Goal: Task Accomplishment & Management: Use online tool/utility

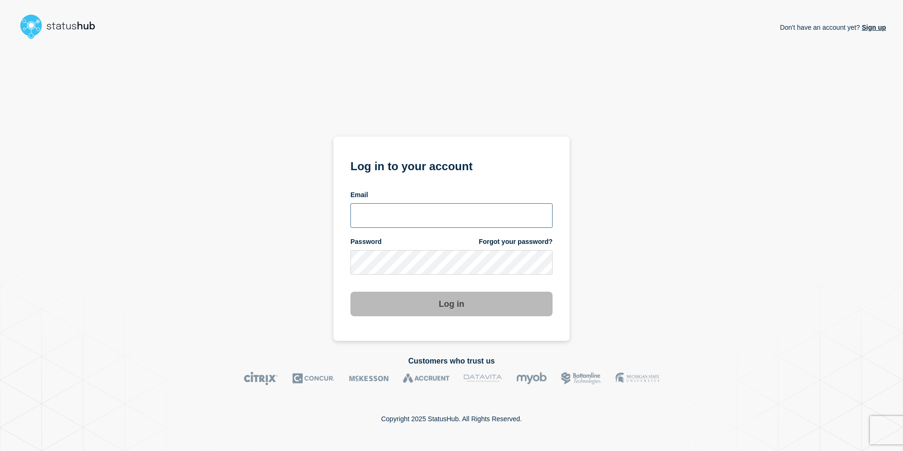
click at [473, 209] on input "email input" at bounding box center [452, 215] width 202 height 25
type input "[PERSON_NAME][EMAIL_ADDRESS][PERSON_NAME][DOMAIN_NAME]"
drag, startPoint x: 798, startPoint y: 127, endPoint x: 688, endPoint y: 145, distance: 111.5
click at [782, 131] on div "Don't have an account yet? Sign up Log in to your account Email mathew.riddle@k…" at bounding box center [451, 192] width 869 height 298
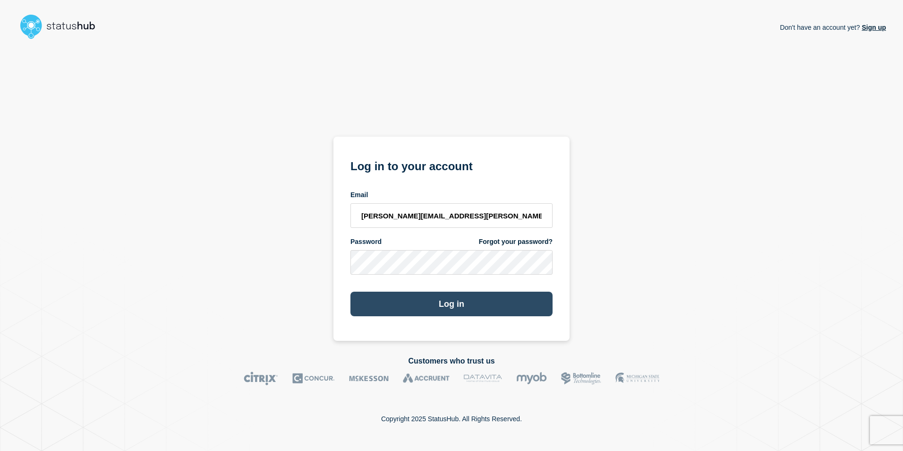
click at [446, 308] on button "Log in" at bounding box center [452, 304] width 202 height 25
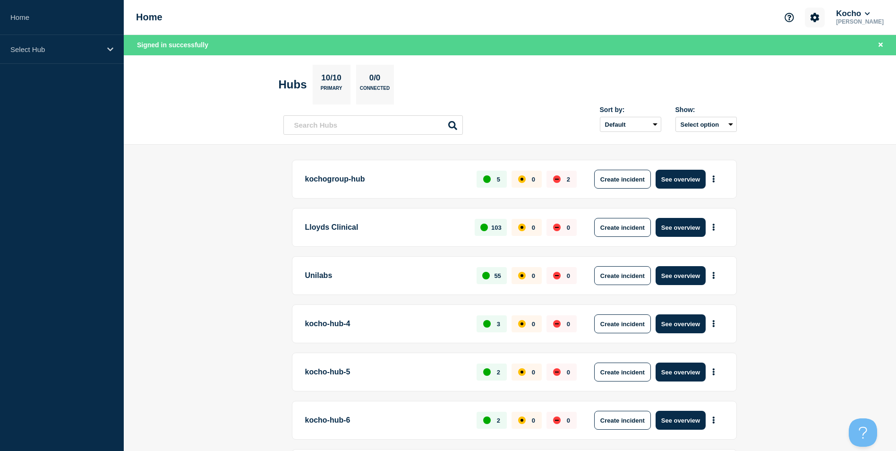
click at [820, 18] on icon "Account settings" at bounding box center [815, 17] width 9 height 9
click at [823, 56] on link "Team Members" at bounding box center [825, 56] width 49 height 8
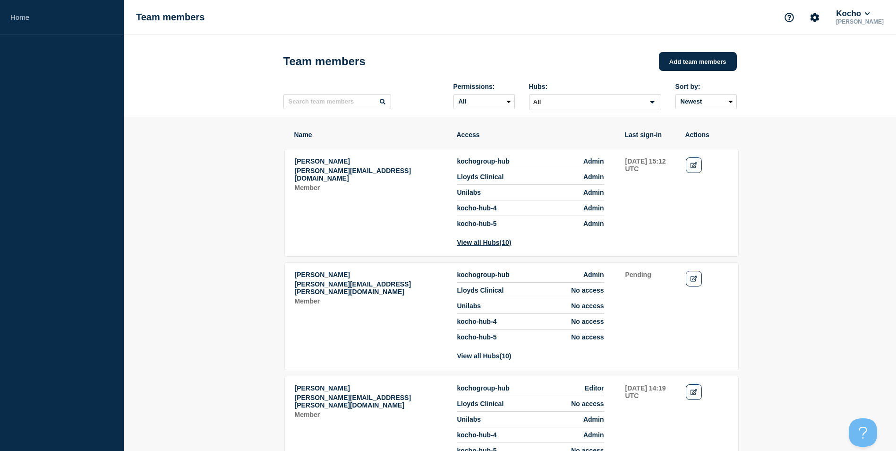
click at [855, 17] on button "Kocho" at bounding box center [852, 13] width 37 height 9
click at [850, 113] on link "API Key" at bounding box center [856, 114] width 26 height 8
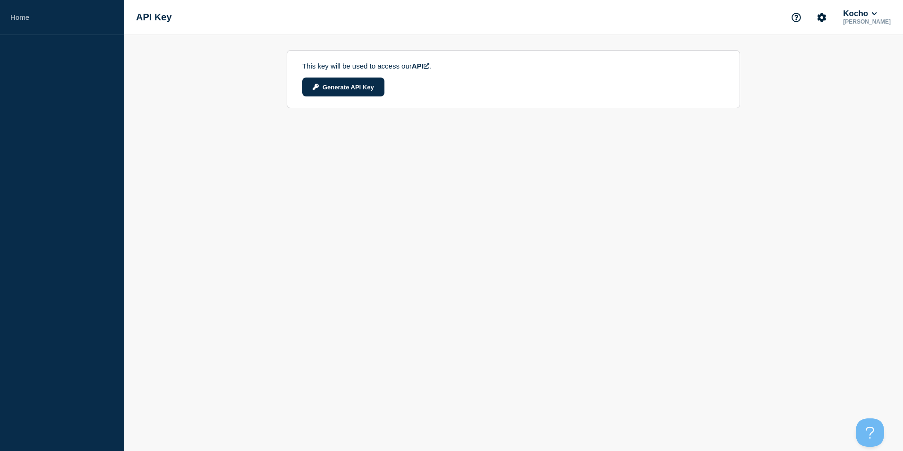
click at [429, 69] on icon at bounding box center [427, 66] width 6 height 6
click at [348, 89] on button "Generate API Key" at bounding box center [343, 86] width 82 height 19
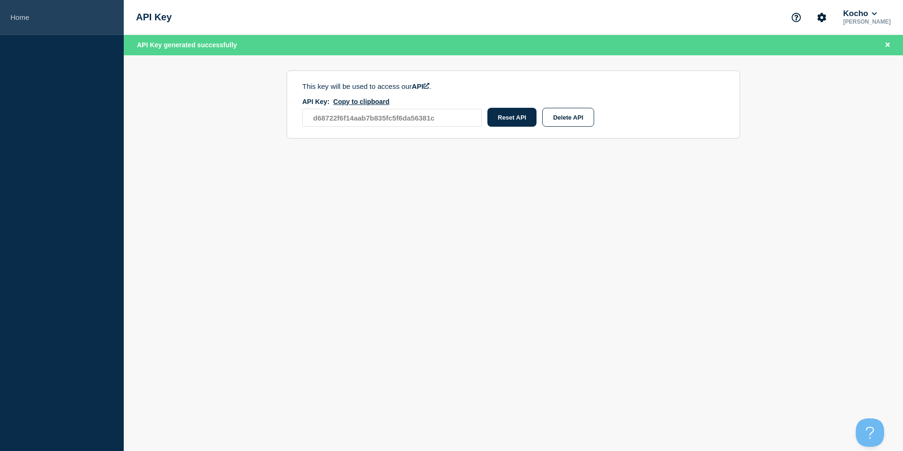
click at [16, 22] on link "Home" at bounding box center [62, 17] width 124 height 35
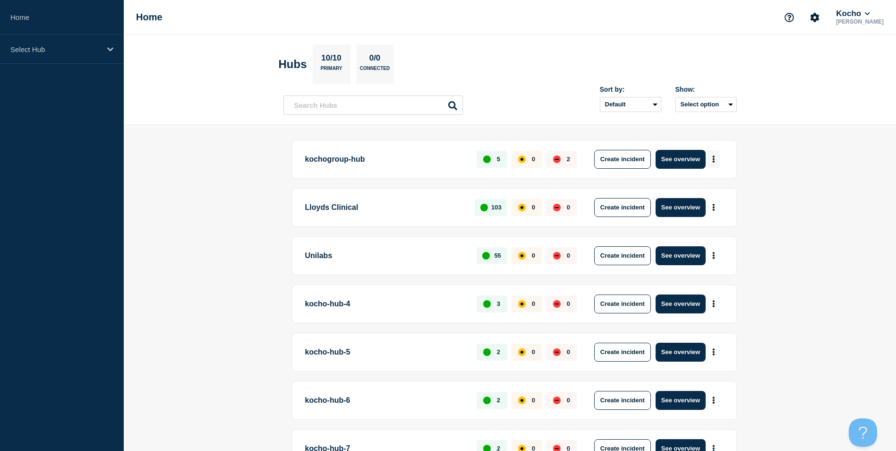
click at [709, 159] on button "More actions" at bounding box center [714, 158] width 12 height 17
click at [697, 202] on link "View Status Page" at bounding box center [712, 200] width 69 height 8
click at [273, 257] on main "kochogroup-hub 5 0 2 Create incident See overview Lloyds Clinical 103 0 0 Creat…" at bounding box center [510, 392] width 772 height 534
click at [862, 14] on button "Kocho" at bounding box center [852, 13] width 37 height 9
click at [163, 214] on main "kochogroup-hub 5 0 2 Create incident See overview Lloyds Clinical 103 0 0 Creat…" at bounding box center [510, 392] width 772 height 534
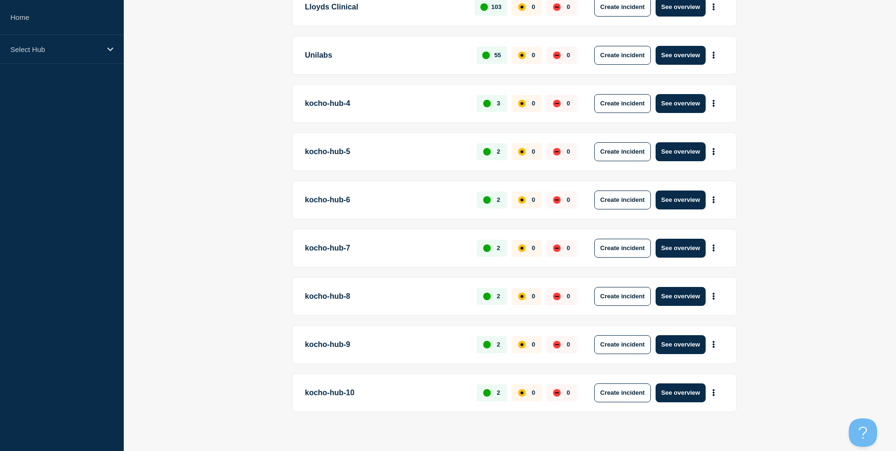
scroll to position [208, 0]
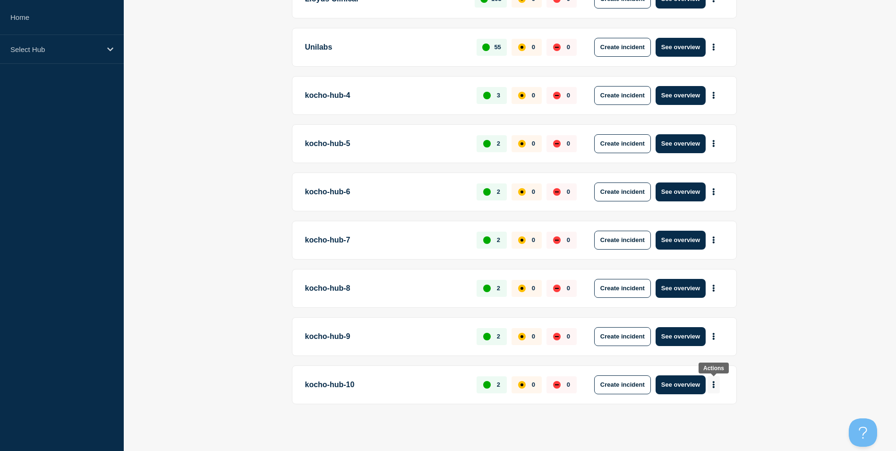
click at [709, 386] on button "More actions" at bounding box center [714, 384] width 12 height 17
click at [695, 383] on button "See overview" at bounding box center [681, 384] width 50 height 19
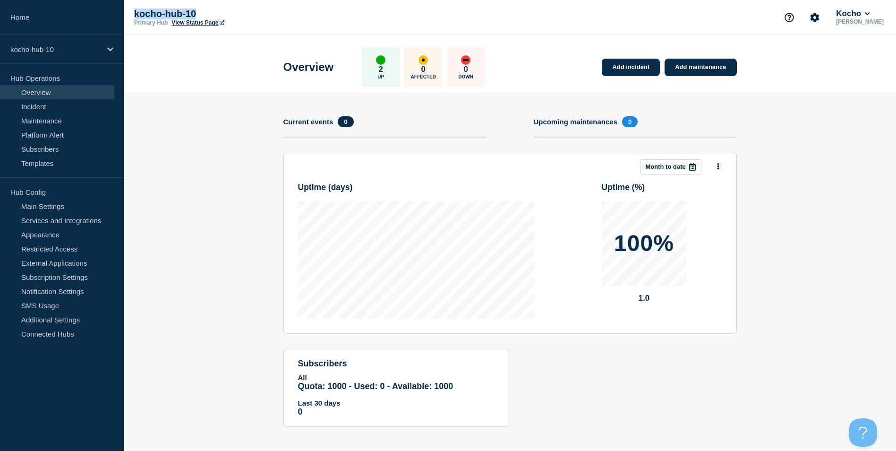
drag, startPoint x: 197, startPoint y: 11, endPoint x: 131, endPoint y: 10, distance: 66.6
click at [131, 10] on div "kocho-hub-10 Primary Hub View Status Page [PERSON_NAME]" at bounding box center [510, 17] width 772 height 35
copy p "kocho-hub-10"
click at [62, 209] on link "Main Settings" at bounding box center [57, 206] width 114 height 14
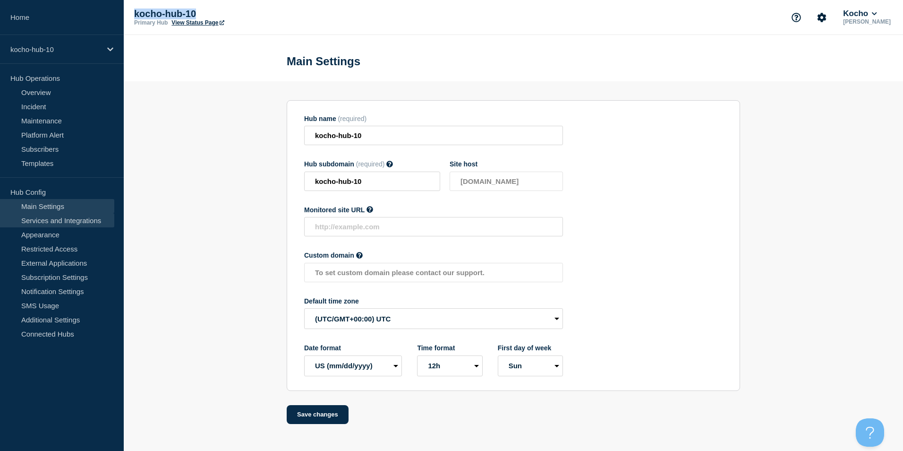
click at [58, 221] on link "Services and Integrations" at bounding box center [57, 220] width 114 height 14
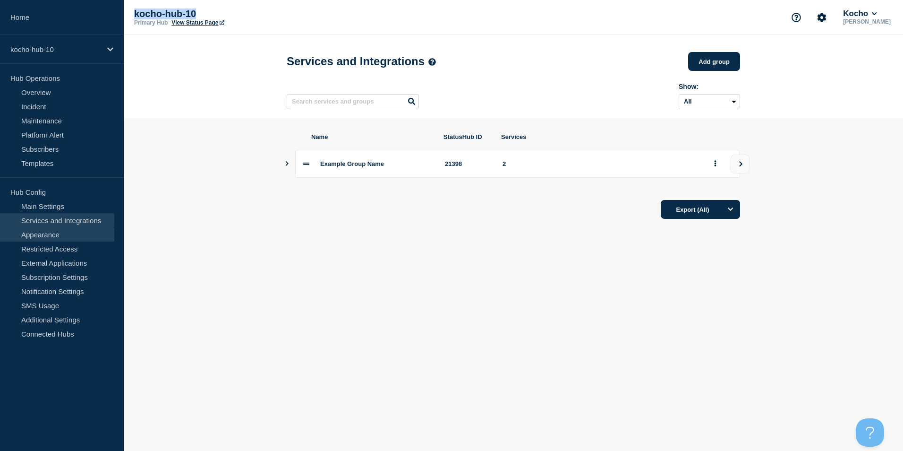
click at [60, 233] on link "Appearance" at bounding box center [57, 234] width 114 height 14
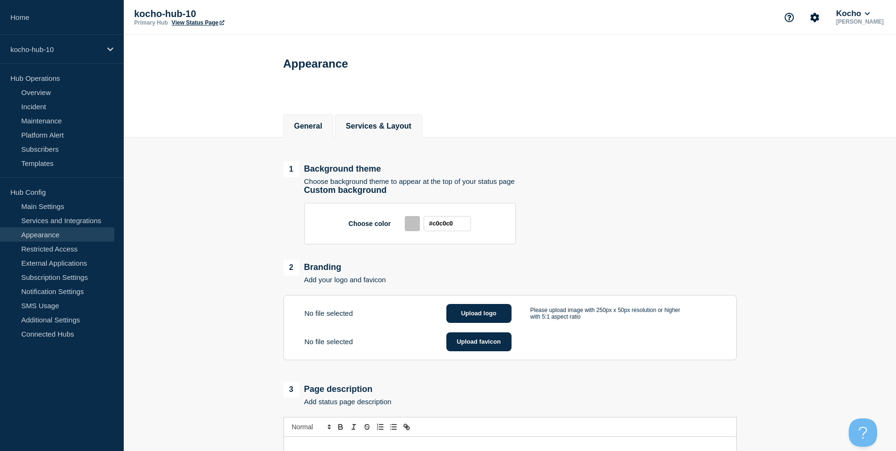
click at [386, 119] on li "Services & Layout" at bounding box center [378, 125] width 87 height 23
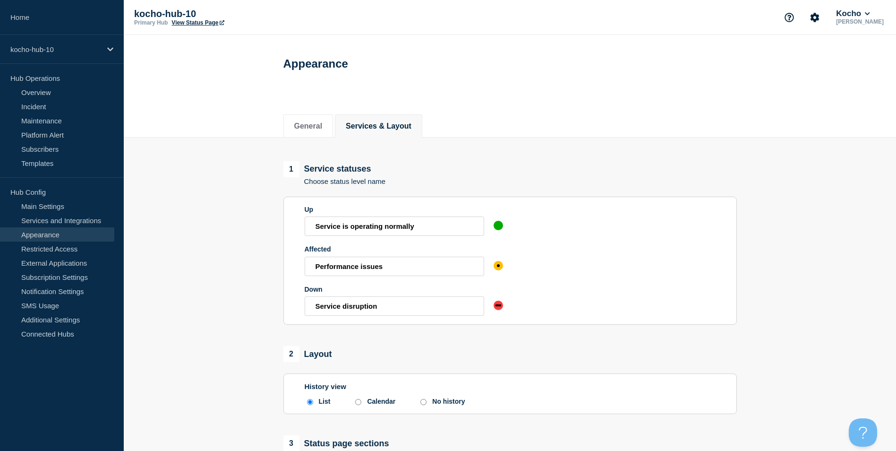
scroll to position [47, 0]
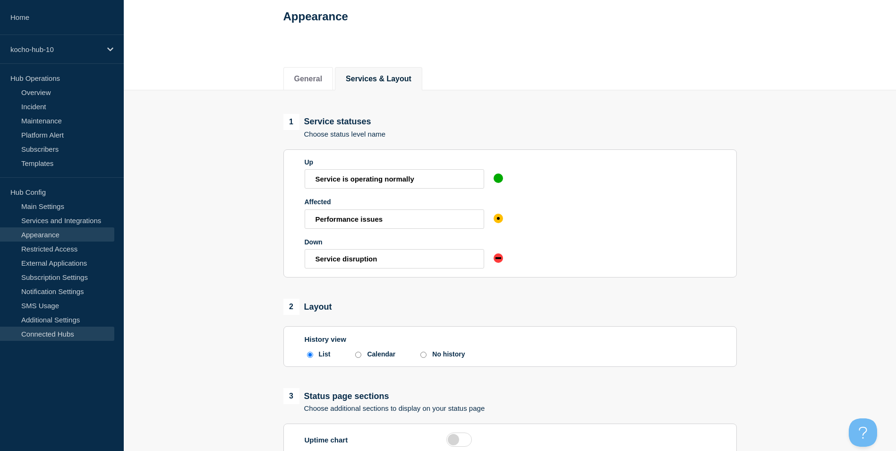
click at [54, 332] on link "Connected Hubs" at bounding box center [57, 333] width 114 height 14
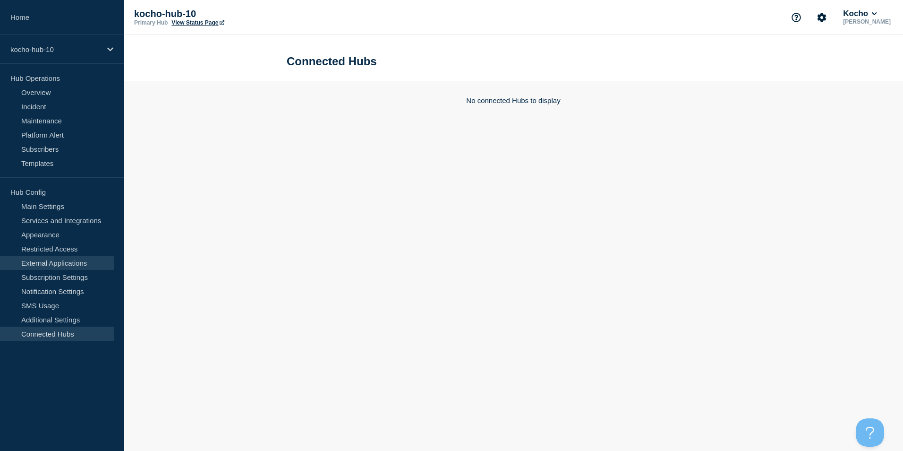
click at [69, 265] on link "External Applications" at bounding box center [57, 263] width 114 height 14
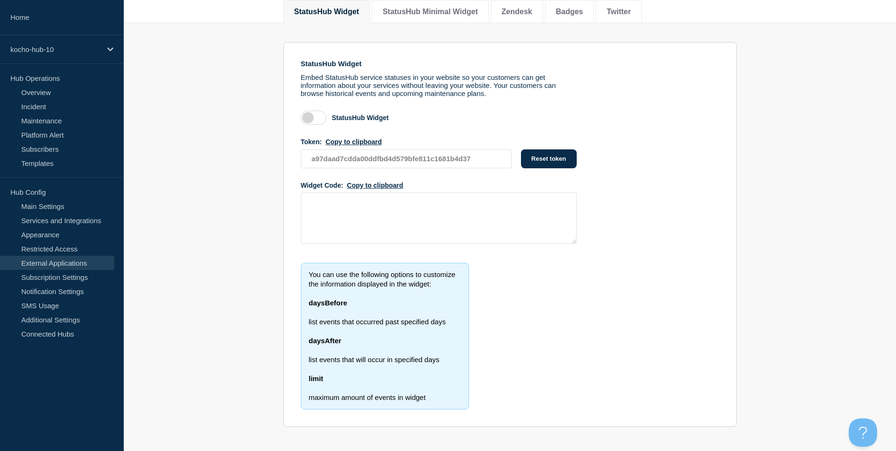
scroll to position [100, 0]
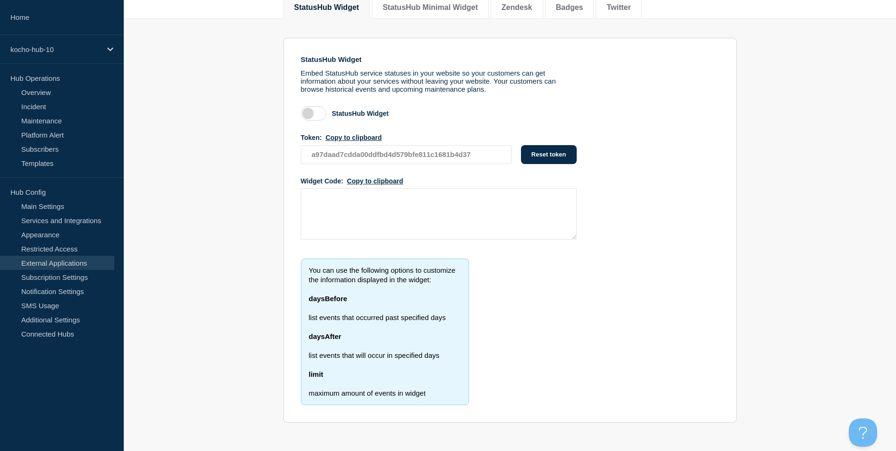
click at [308, 113] on label at bounding box center [314, 113] width 26 height 14
click at [0, 0] on input "checkbox" at bounding box center [0, 0] width 0 height 0
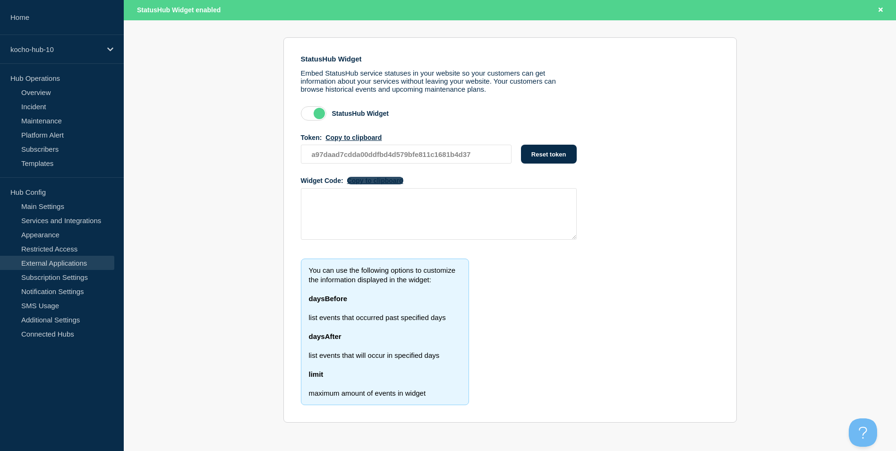
click at [376, 180] on button "Copy to clipboard" at bounding box center [375, 181] width 56 height 8
drag, startPoint x: 297, startPoint y: 56, endPoint x: 437, endPoint y: 391, distance: 362.4
click at [437, 391] on section "StatusHub Widget Embed StatusHub service statuses in your website so your custo…" at bounding box center [510, 229] width 454 height 385
copy div "StatusHub Widget Embed StatusHub service statuses in your website so your custo…"
click at [64, 95] on link "Overview" at bounding box center [57, 92] width 114 height 14
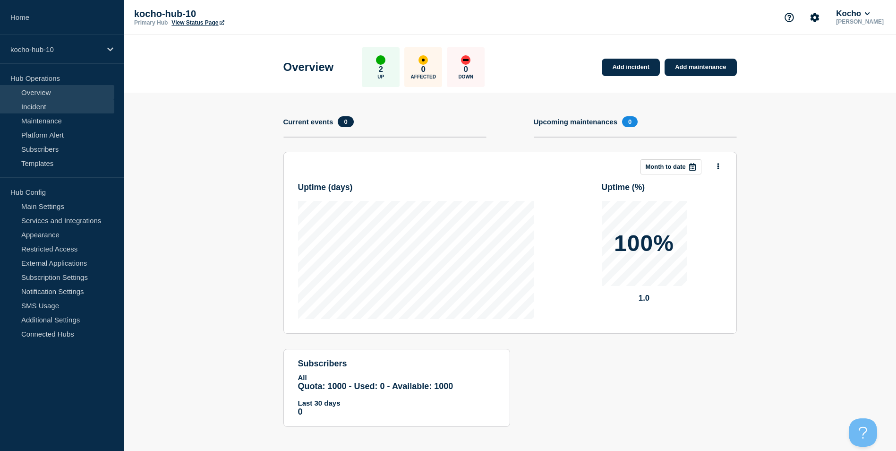
click at [62, 112] on link "Incident" at bounding box center [57, 106] width 114 height 14
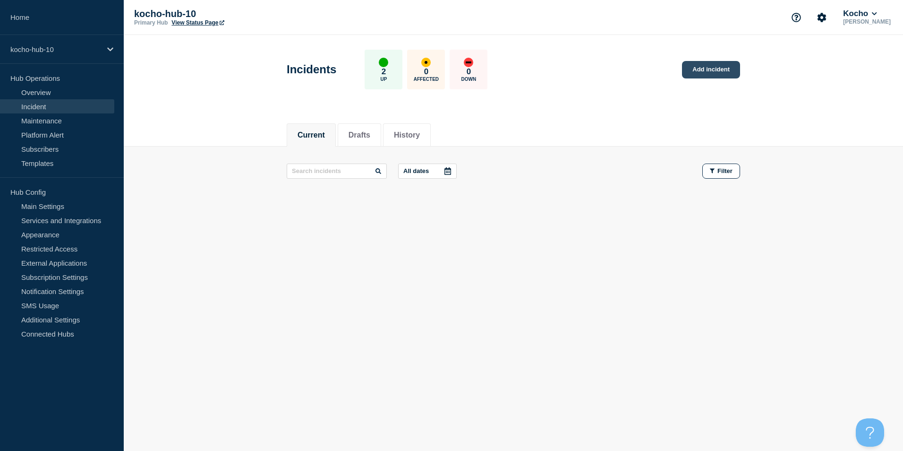
click at [725, 67] on link "Add incident" at bounding box center [711, 69] width 58 height 17
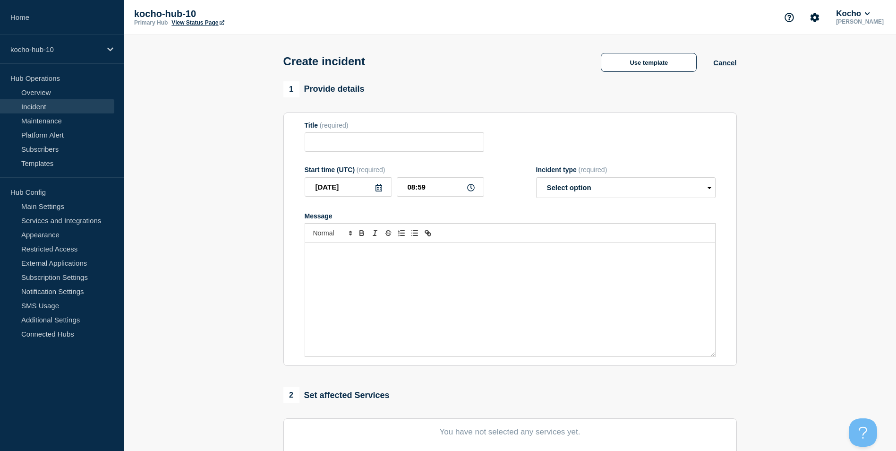
click at [725, 67] on button "Cancel" at bounding box center [724, 63] width 23 height 8
